Goal: Task Accomplishment & Management: Manage account settings

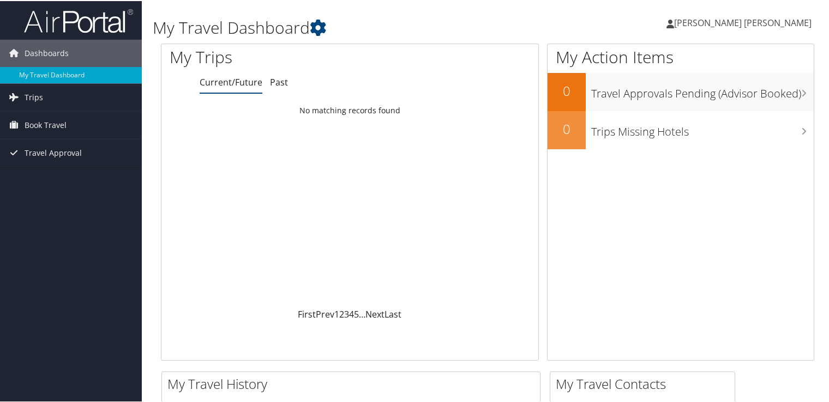
click at [756, 25] on span "[PERSON_NAME] [PERSON_NAME]" at bounding box center [742, 22] width 137 height 12
click at [733, 96] on link "View Travel Profile" at bounding box center [749, 97] width 122 height 19
click at [788, 57] on icon at bounding box center [802, 55] width 32 height 19
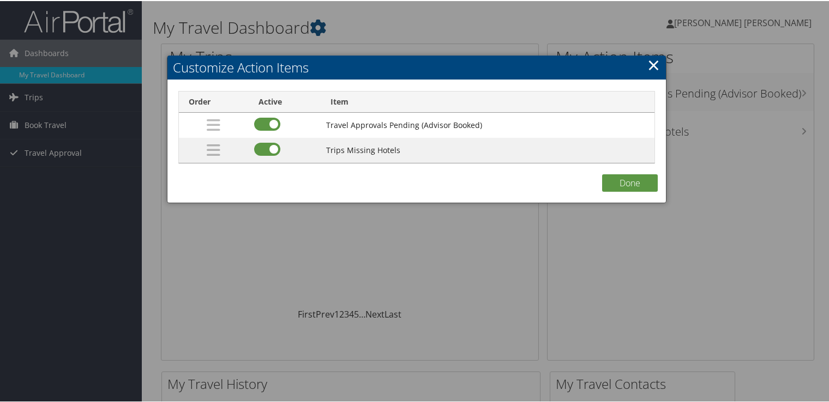
click at [648, 67] on link "×" at bounding box center [653, 64] width 13 height 22
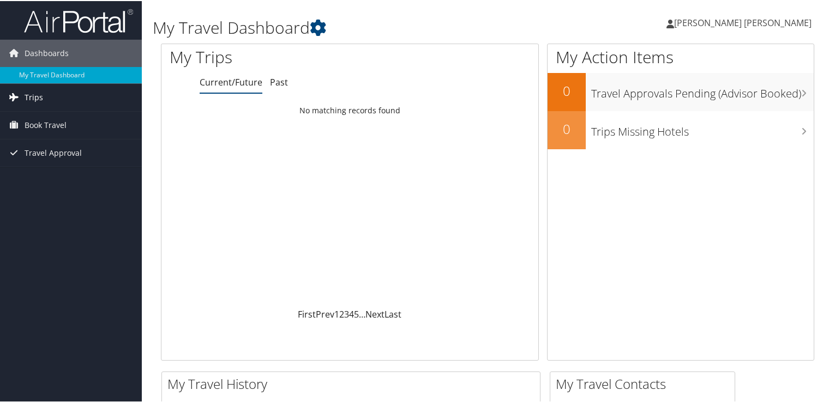
click at [28, 96] on span "Trips" at bounding box center [34, 96] width 19 height 27
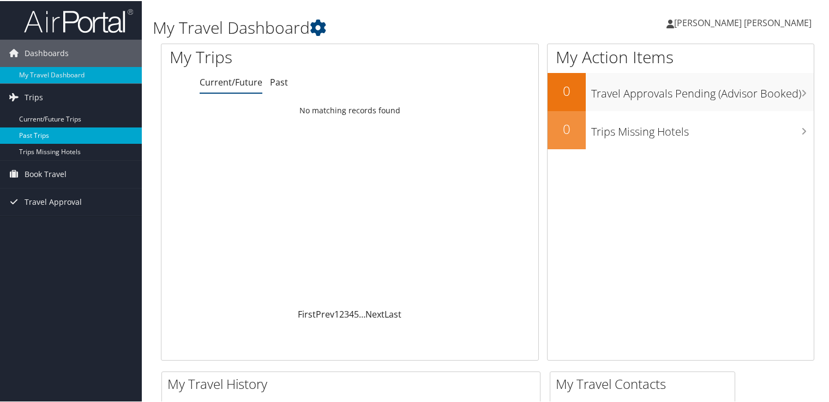
click at [52, 136] on link "Past Trips" at bounding box center [71, 134] width 142 height 16
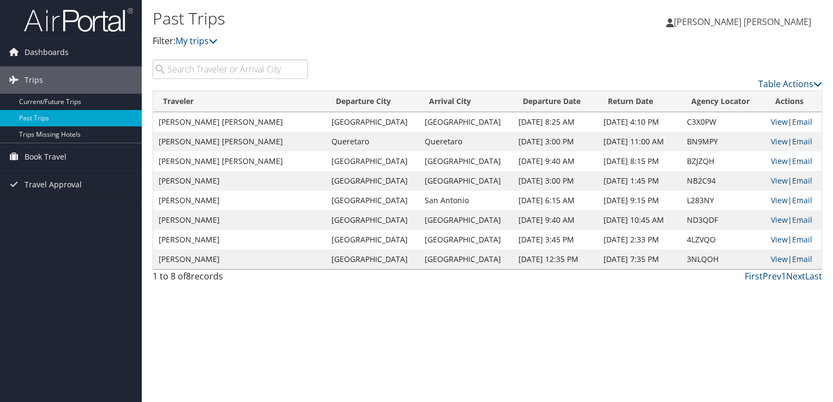
click at [787, 22] on span "[PERSON_NAME] [PERSON_NAME]" at bounding box center [742, 22] width 137 height 12
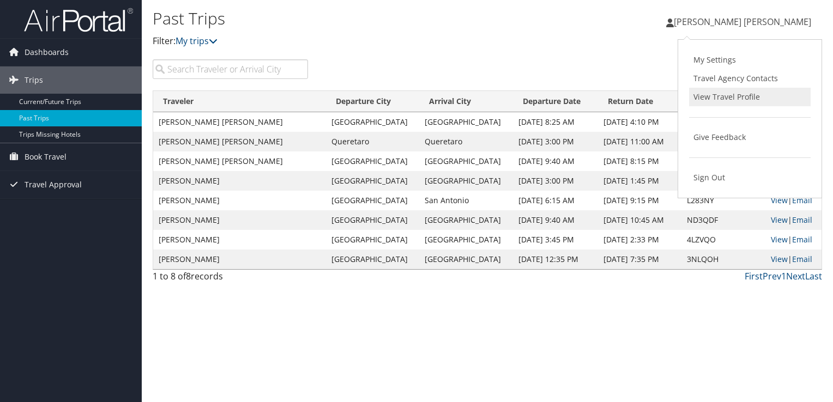
click at [767, 95] on link "View Travel Profile" at bounding box center [750, 97] width 122 height 19
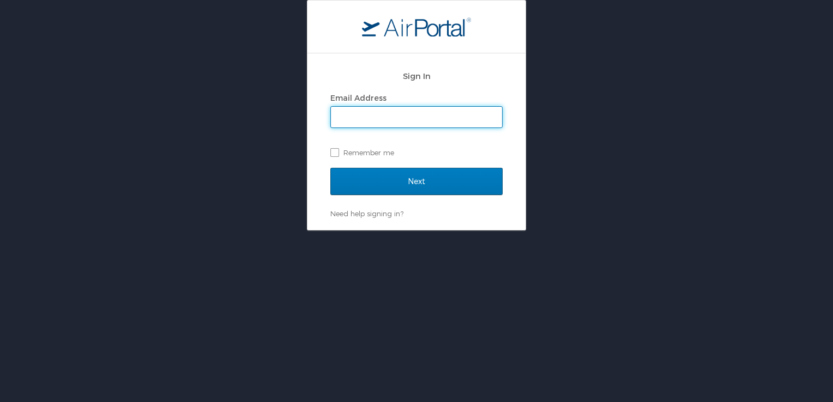
click at [401, 109] on input "Email Address" at bounding box center [416, 117] width 171 height 21
type input "jonathan.rodriguez@autoliv.com"
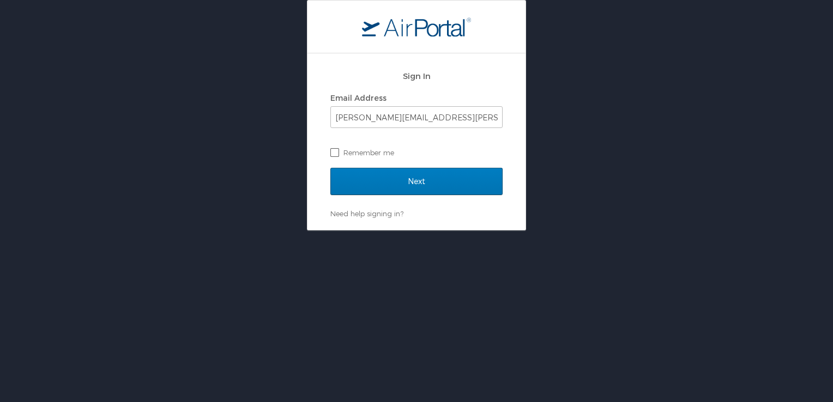
click at [334, 158] on label "Remember me" at bounding box center [416, 152] width 172 height 16
click at [334, 155] on input "Remember me" at bounding box center [333, 151] width 7 height 7
checkbox input "true"
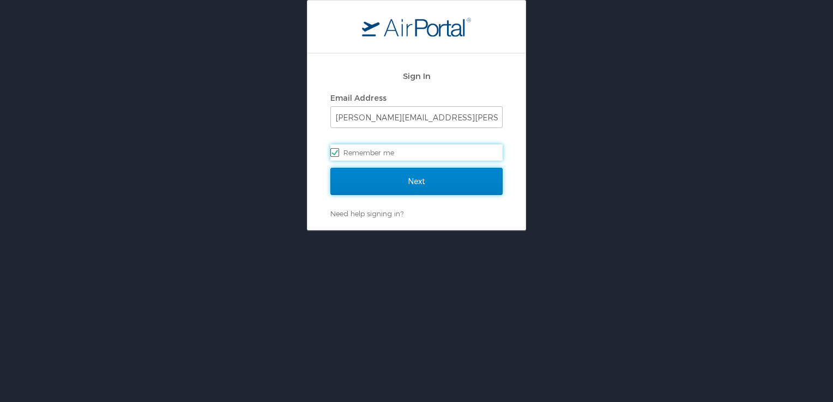
click at [354, 176] on input "Next" at bounding box center [416, 181] width 172 height 27
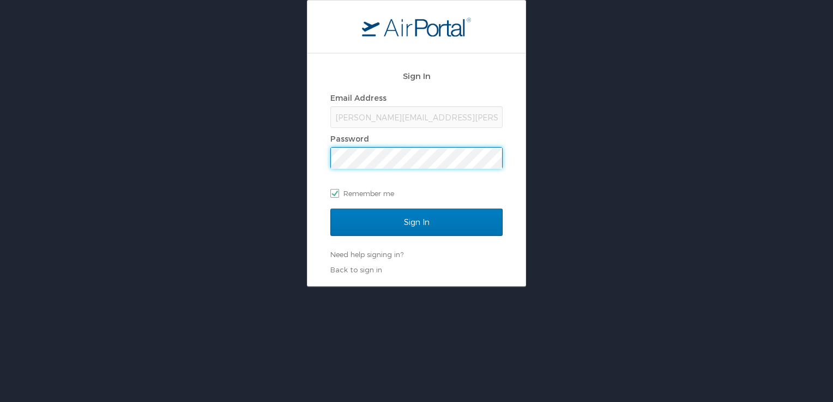
click at [330, 209] on input "Sign In" at bounding box center [416, 222] width 172 height 27
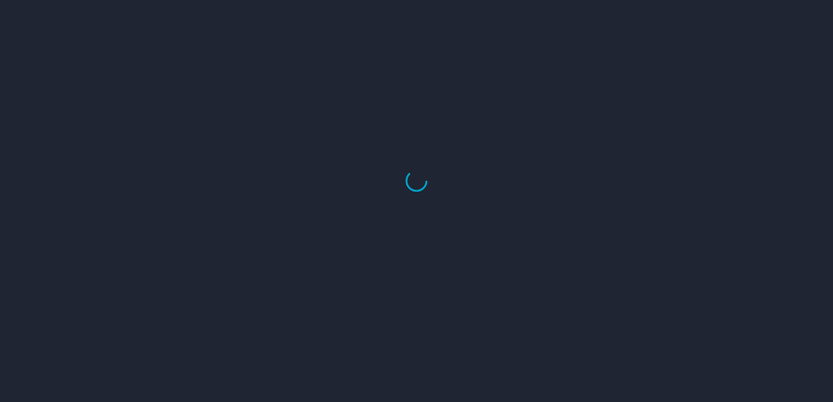
select select "US"
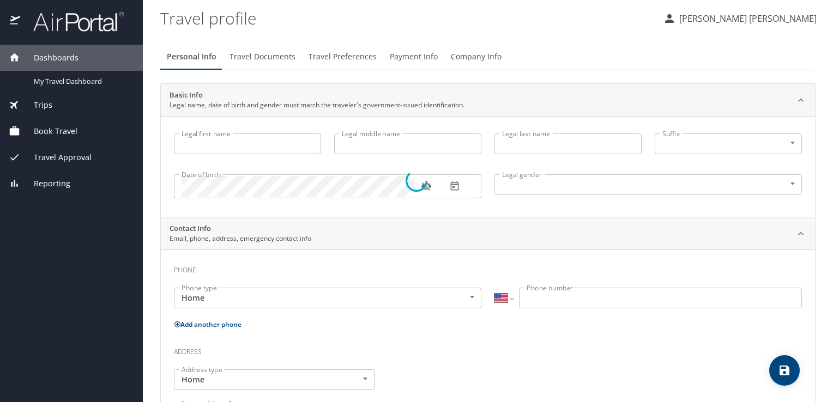
type input "[PERSON_NAME]"
type input "[DEMOGRAPHIC_DATA]"
type input "[PERSON_NAME]"
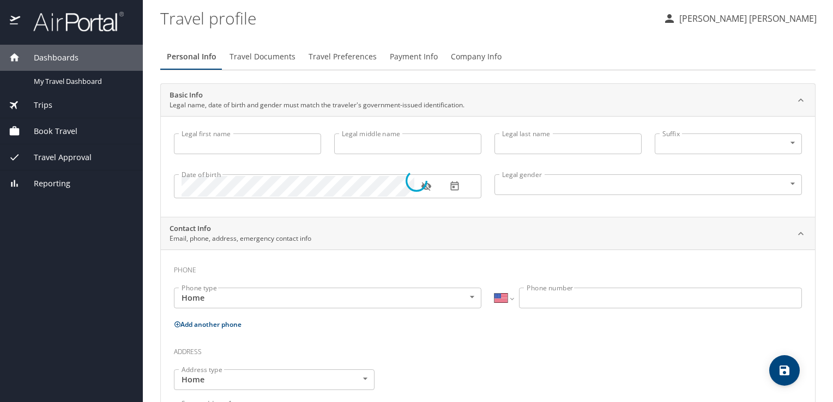
type input "[PERSON_NAME]"
select select "MX"
type input "722 114 6890"
type input "andrea.sara.dg@hotmail.com"
type input "Mexico"
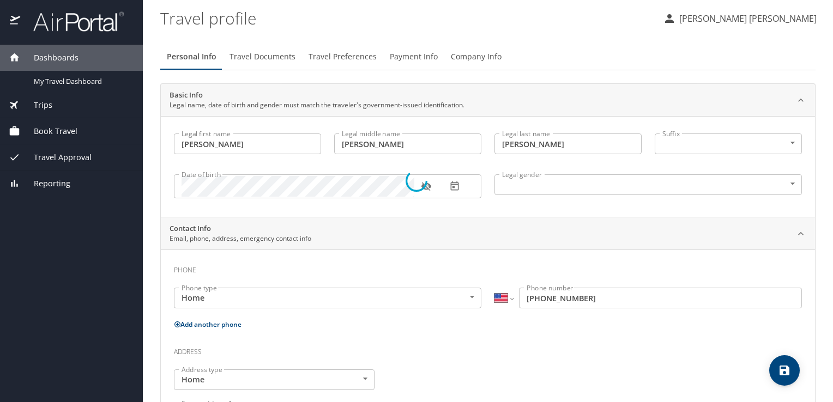
type input "Mexico"
select select "MX"
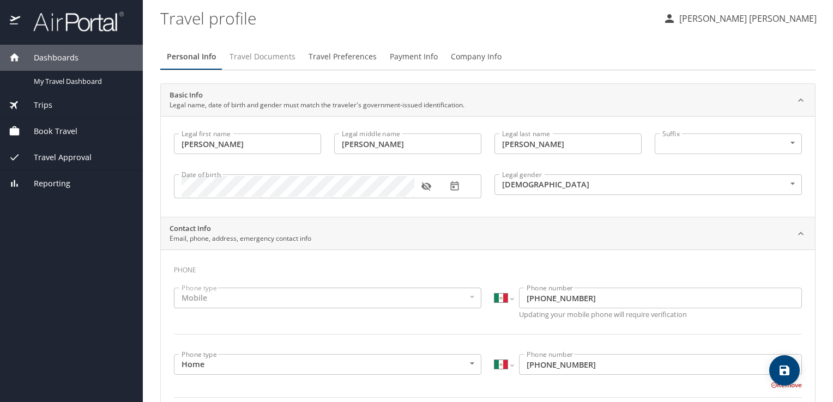
click at [266, 62] on span "Travel Documents" at bounding box center [263, 57] width 66 height 14
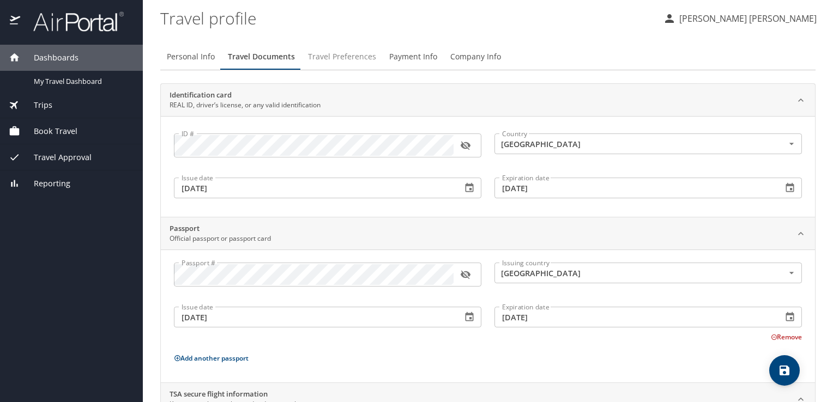
click at [335, 56] on span "Travel Preferences" at bounding box center [342, 57] width 68 height 14
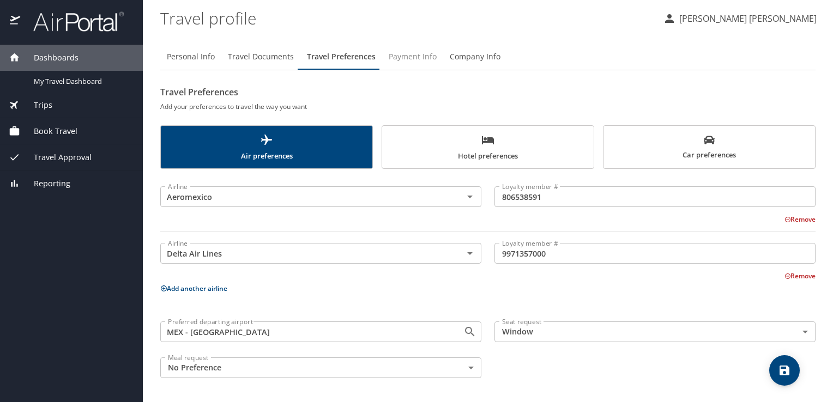
click at [417, 58] on span "Payment Info" at bounding box center [413, 57] width 48 height 14
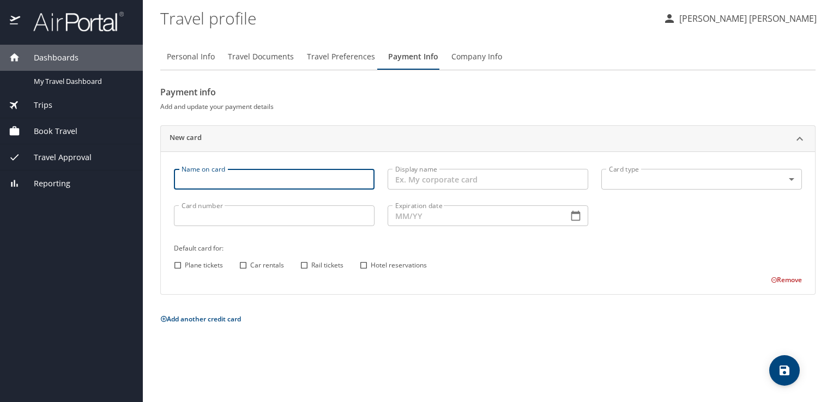
click at [220, 182] on input "Name on card" at bounding box center [274, 179] width 201 height 21
type input "JONATHAN RODRIGUEZ"
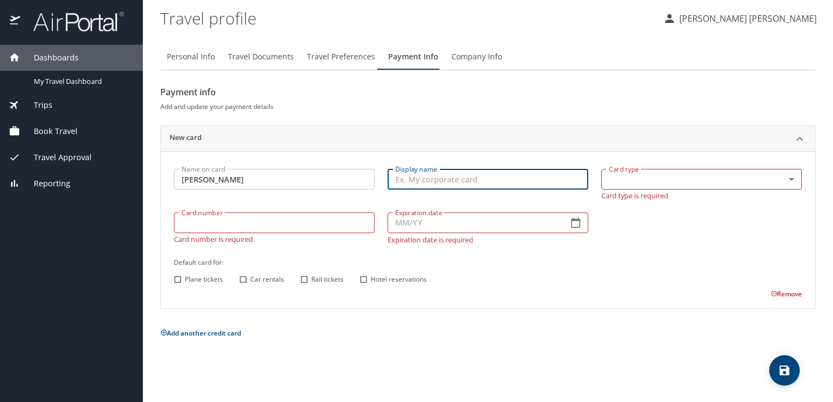
click at [435, 186] on input "Display name" at bounding box center [488, 179] width 201 height 21
type input "Corporate Card"
click at [638, 176] on body "Dashboards My Travel Dashboard Trips Current / Future Trips Past Trips Trips Mi…" at bounding box center [416, 201] width 833 height 402
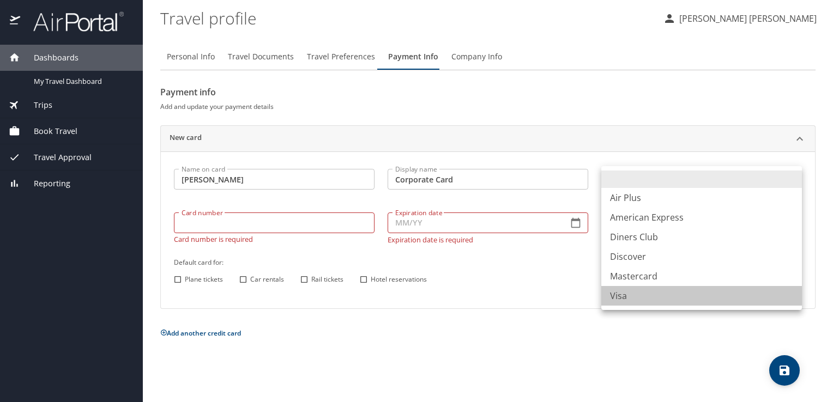
click at [630, 302] on li "Visa" at bounding box center [701, 296] width 201 height 20
type input "VI"
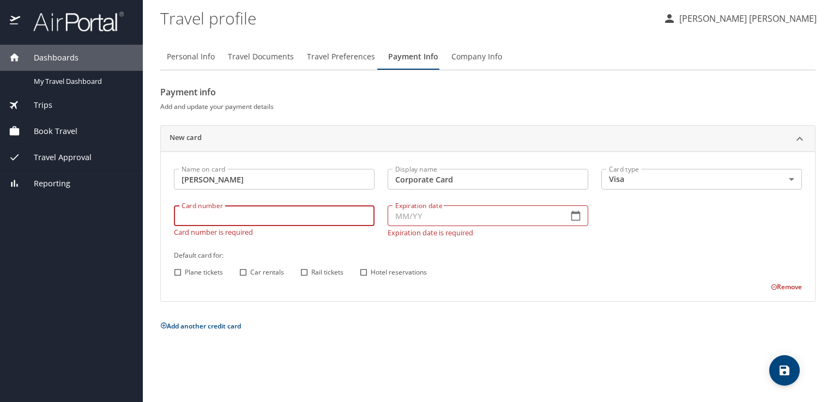
click at [260, 225] on input "Card number" at bounding box center [274, 216] width 201 height 21
type input "4808017021286505"
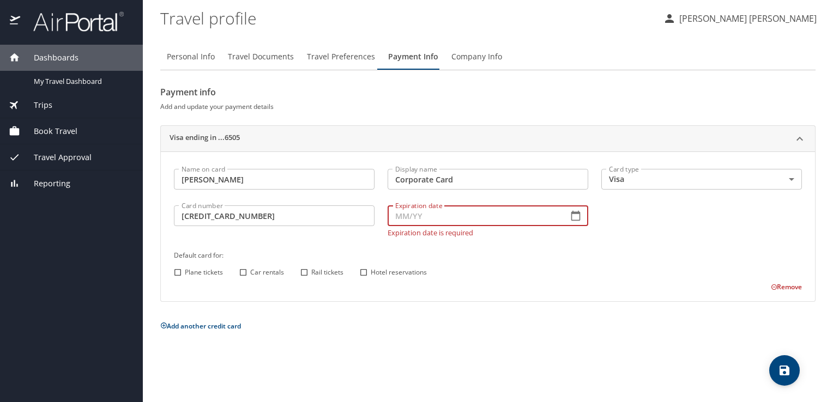
click at [517, 216] on input "Expiration date" at bounding box center [474, 216] width 172 height 21
click at [574, 219] on icon "button" at bounding box center [575, 215] width 11 height 11
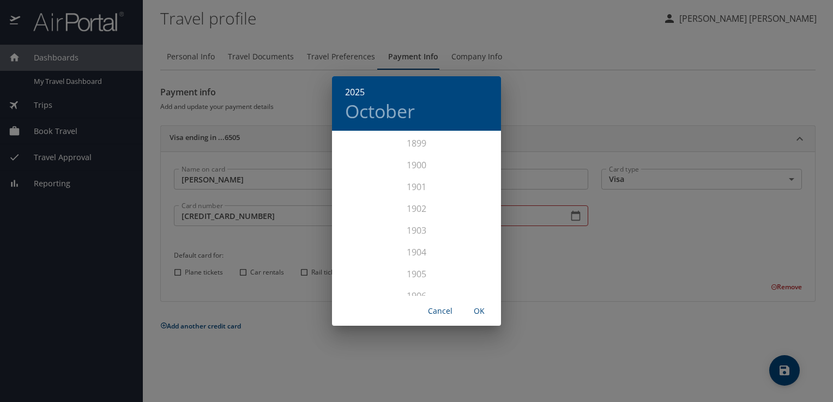
scroll to position [2682, 0]
click at [526, 250] on div "2025 October 1899 1900 1901 1902 1903 1904 1905 1906 1907 1908 1909 1910 1911 1…" at bounding box center [416, 201] width 833 height 402
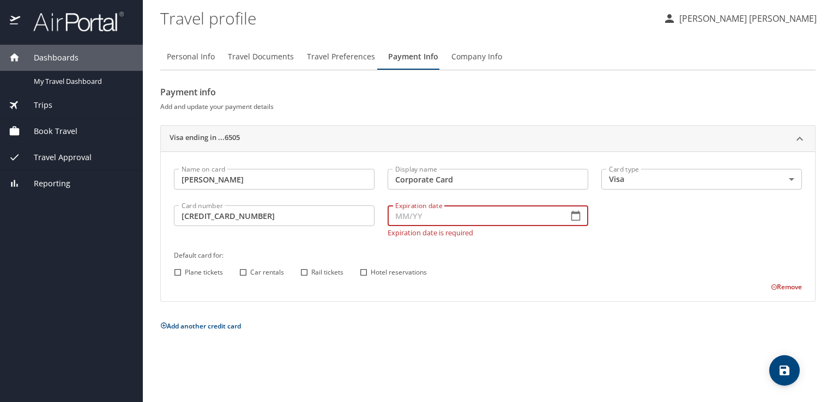
click at [400, 221] on input "Expiration date" at bounding box center [474, 216] width 172 height 21
type input "07/27"
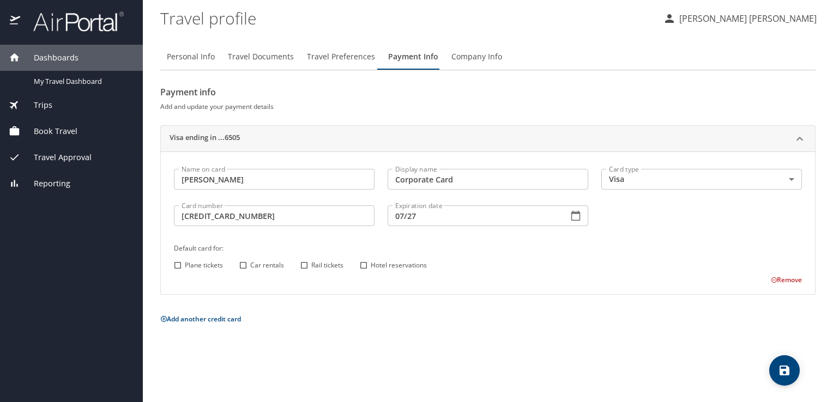
click at [307, 244] on div "Default card for: Plane tickets Car rentals Rail tickets Hotel reservations" at bounding box center [487, 257] width 641 height 43
click at [242, 265] on input "Car rentals" at bounding box center [243, 265] width 14 height 14
checkbox input "true"
click at [364, 268] on input "Hotel reservations" at bounding box center [364, 265] width 14 height 14
checkbox input "true"
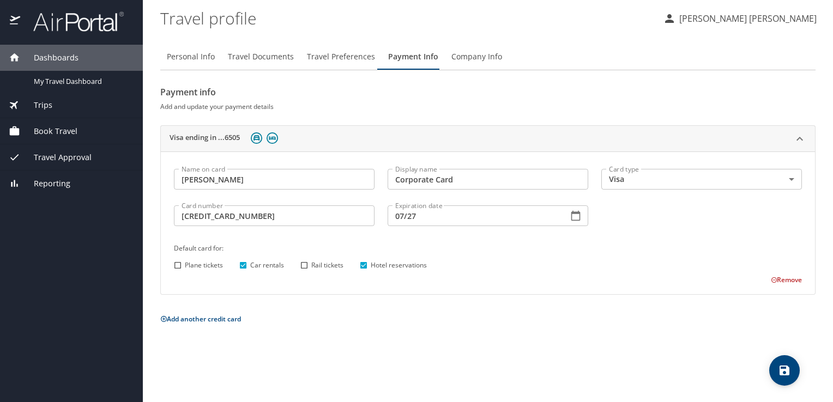
click at [781, 367] on icon "save" at bounding box center [784, 370] width 13 height 13
click at [360, 219] on icon at bounding box center [361, 216] width 7 height 10
click at [353, 52] on span "Travel Preferences" at bounding box center [341, 57] width 68 height 14
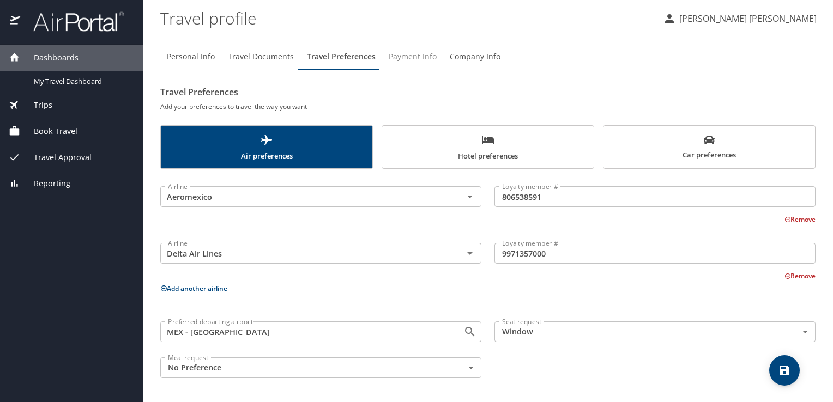
click at [398, 52] on span "Payment Info" at bounding box center [413, 57] width 48 height 14
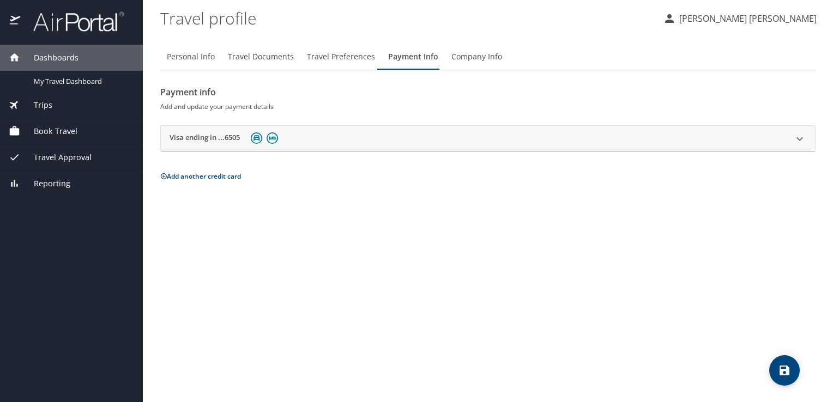
click at [318, 135] on div "Visa ending in ...6505" at bounding box center [478, 138] width 617 height 17
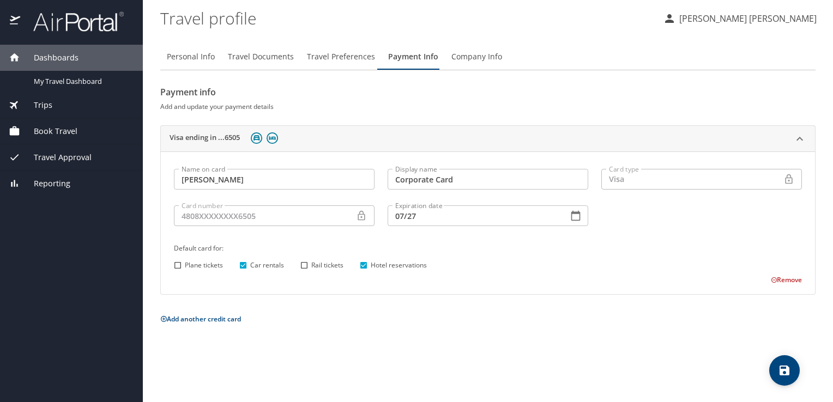
click at [207, 134] on h2 "Visa ending in ...6505" at bounding box center [205, 138] width 70 height 13
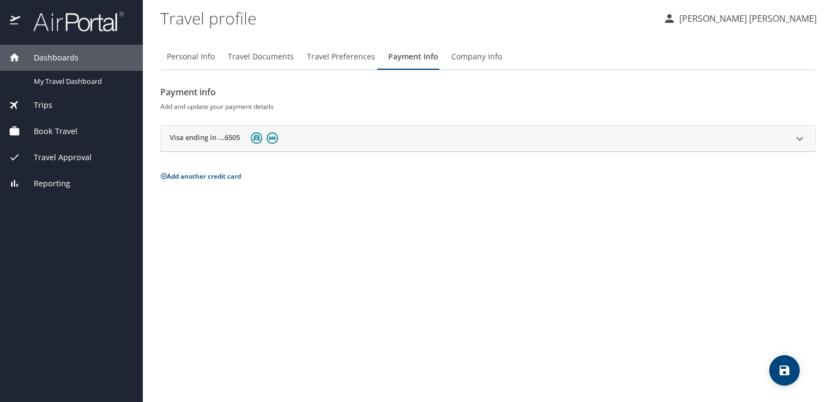
click at [207, 134] on h2 "Visa ending in ...6505" at bounding box center [205, 138] width 70 height 13
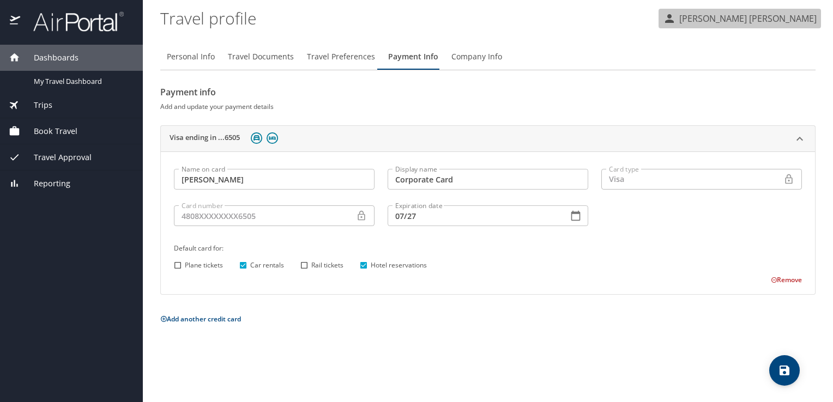
click at [768, 22] on p "JONATHAN RODRIGUEZ VALDES" at bounding box center [746, 18] width 141 height 13
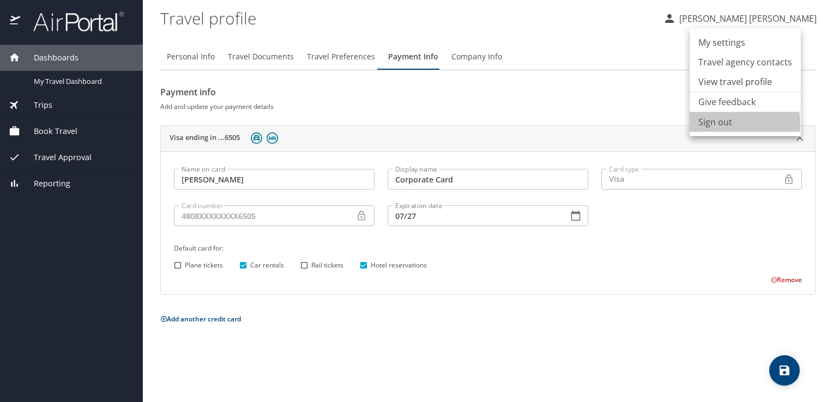
click at [723, 124] on li "Sign out" at bounding box center [745, 122] width 111 height 20
